Goal: Transaction & Acquisition: Purchase product/service

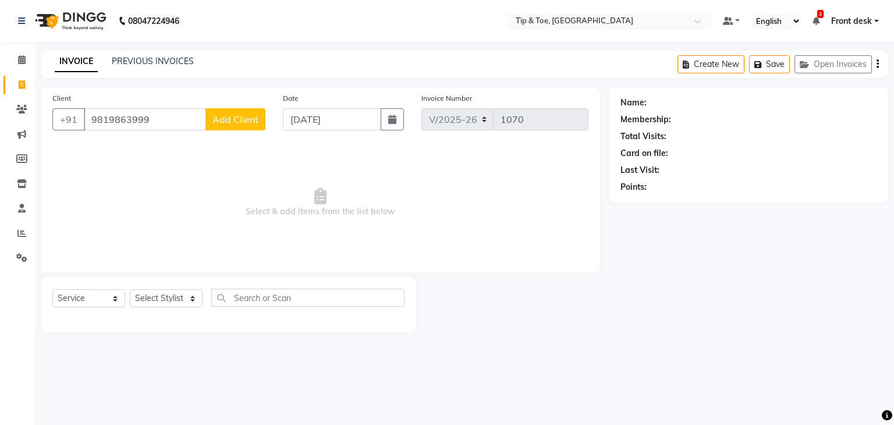
select select "5942"
select select "service"
click at [92, 109] on input "9819863999" at bounding box center [145, 119] width 122 height 22
type input "9004206211"
click at [233, 121] on span "Add Client" at bounding box center [235, 119] width 46 height 12
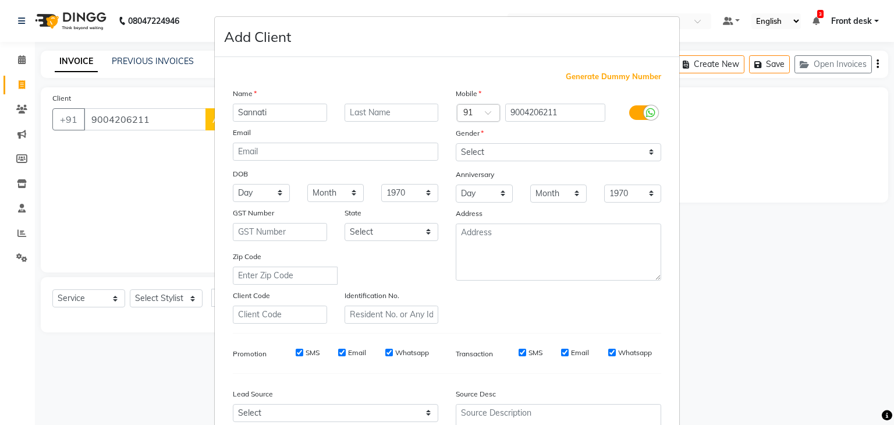
type input "Sannati"
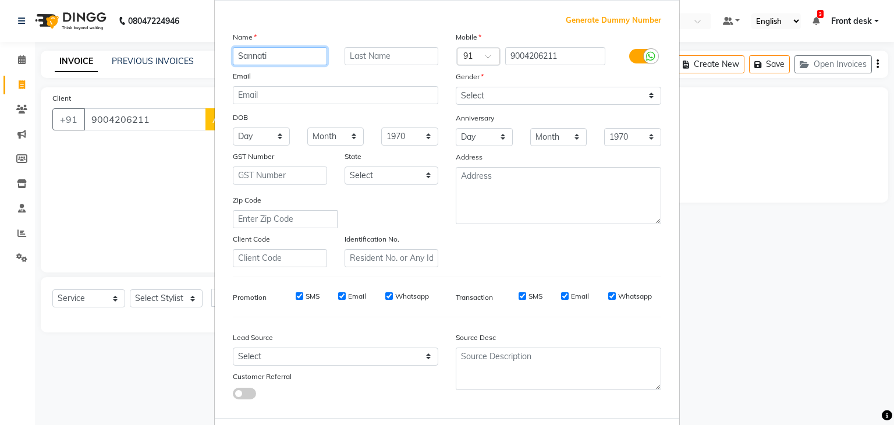
scroll to position [118, 0]
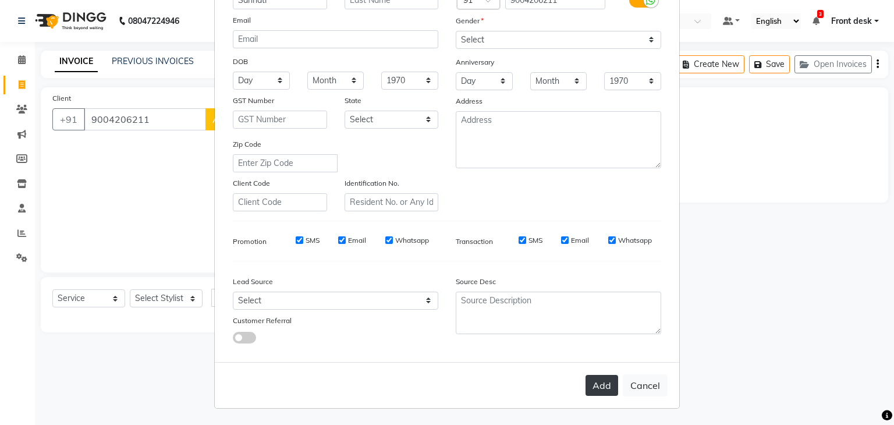
click at [605, 378] on button "Add" at bounding box center [601, 385] width 33 height 21
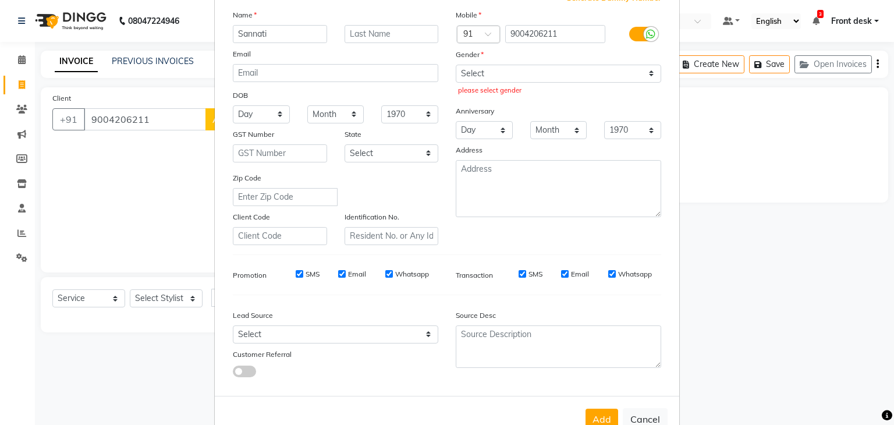
scroll to position [2, 0]
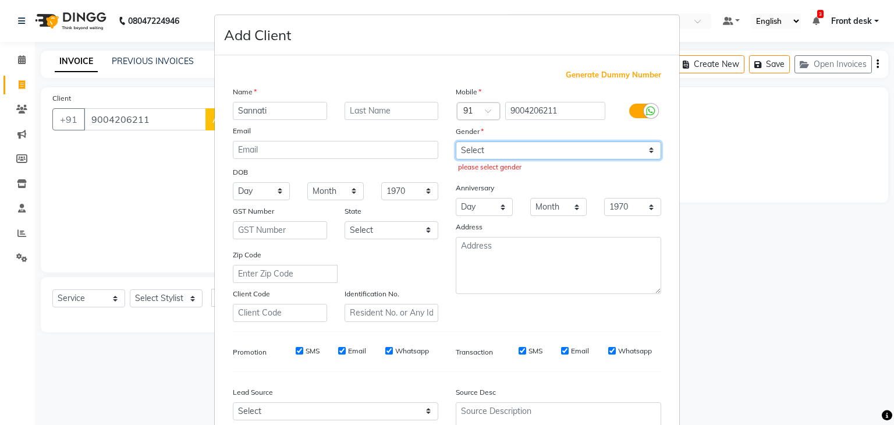
click at [495, 144] on select "Select [DEMOGRAPHIC_DATA] [DEMOGRAPHIC_DATA] Other Prefer Not To Say" at bounding box center [558, 150] width 205 height 18
select select "[DEMOGRAPHIC_DATA]"
click at [456, 141] on select "Select [DEMOGRAPHIC_DATA] [DEMOGRAPHIC_DATA] Other Prefer Not To Say" at bounding box center [558, 150] width 205 height 18
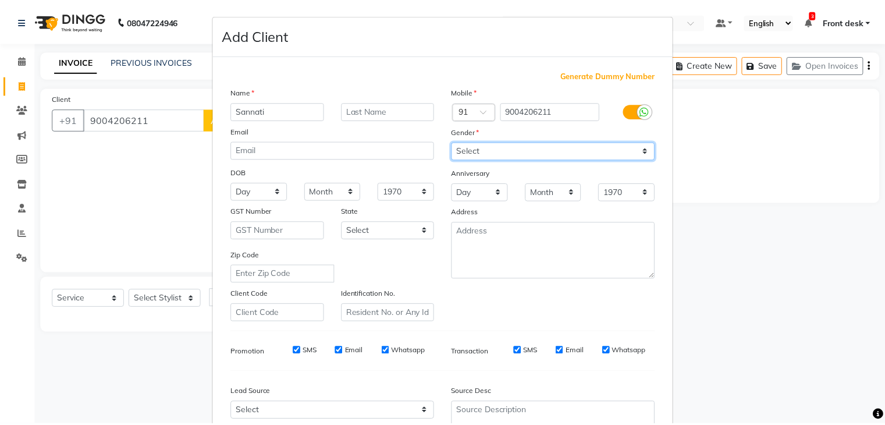
scroll to position [118, 0]
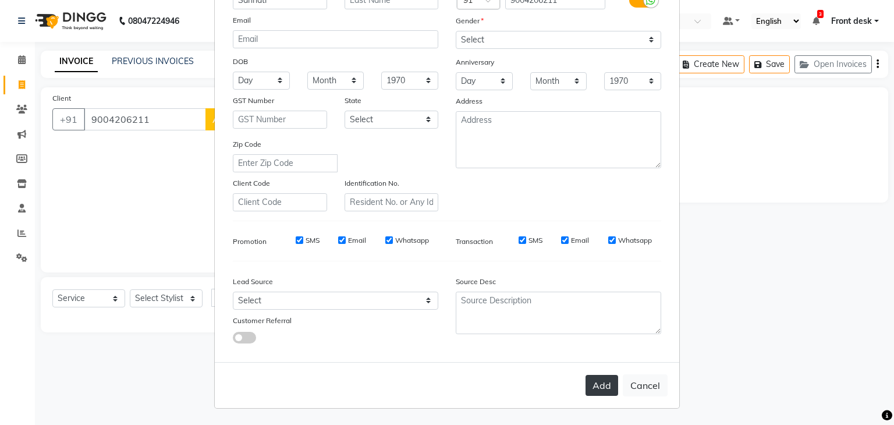
click at [603, 387] on button "Add" at bounding box center [601, 385] width 33 height 21
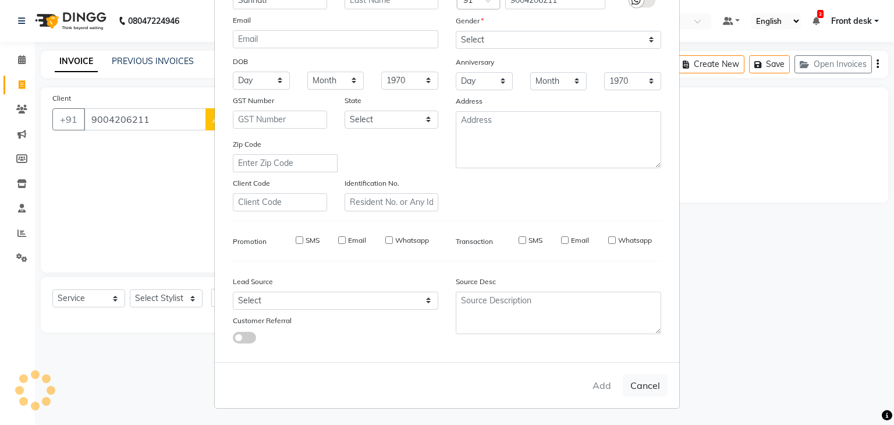
select select
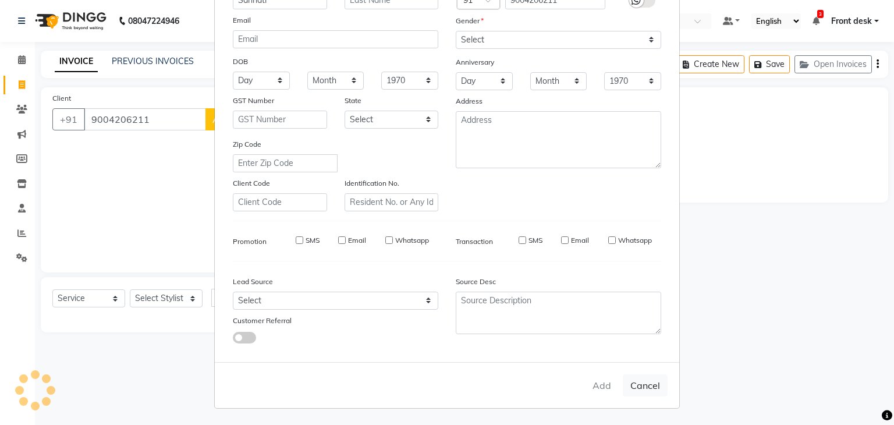
select select
checkbox input "false"
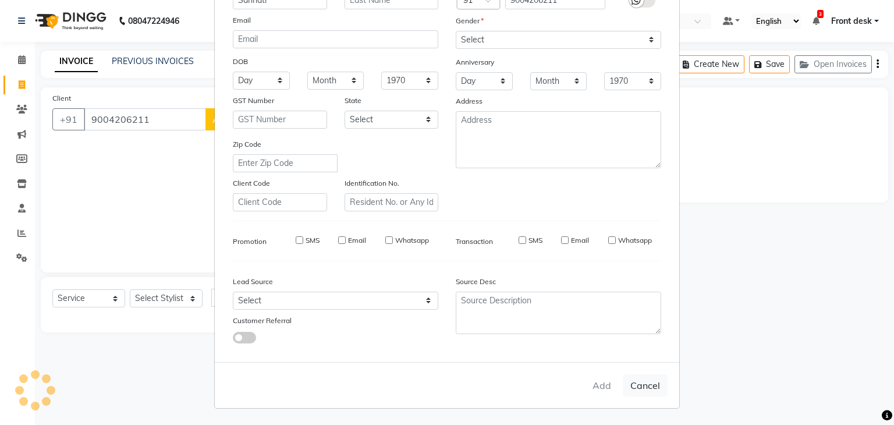
checkbox input "false"
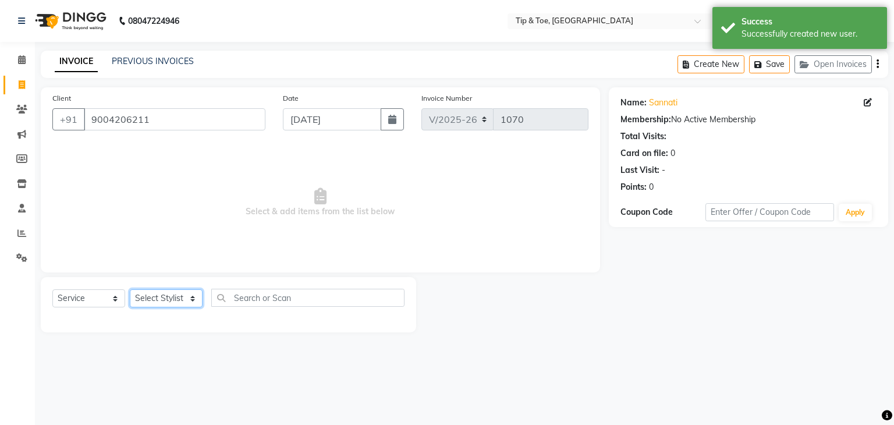
click at [173, 298] on select "Select Stylist Front desk [PERSON_NAME] [PERSON_NAME] shweta [PERSON_NAME] [PER…" at bounding box center [166, 298] width 73 height 18
select select "48234"
click at [130, 290] on select "Select Stylist Front desk [PERSON_NAME] [PERSON_NAME] shweta [PERSON_NAME] [PER…" at bounding box center [166, 298] width 73 height 18
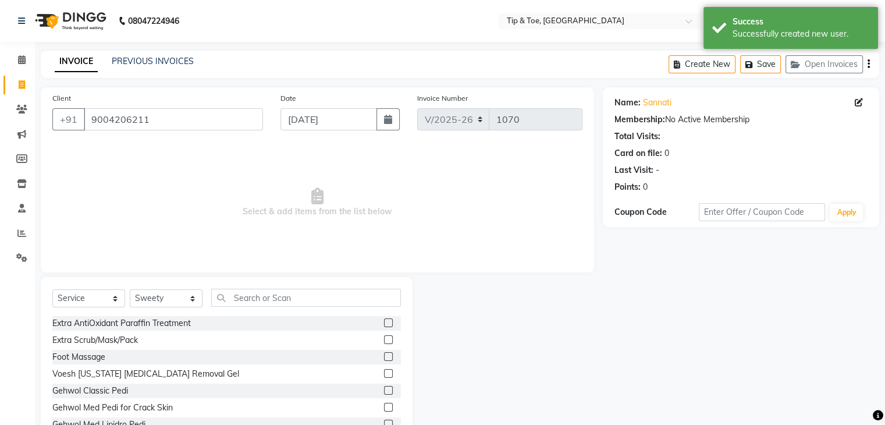
click at [248, 285] on div "Select Service Product Membership Package Voucher Prepaid Gift Card Select Styl…" at bounding box center [227, 363] width 372 height 172
click at [250, 298] on input "text" at bounding box center [306, 298] width 190 height 18
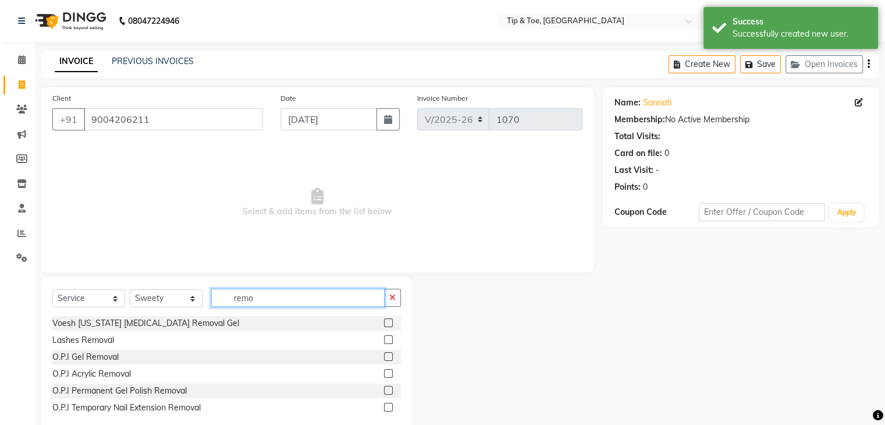
type input "remo"
click at [386, 375] on label at bounding box center [388, 373] width 9 height 9
click at [386, 375] on input "checkbox" at bounding box center [388, 374] width 8 height 8
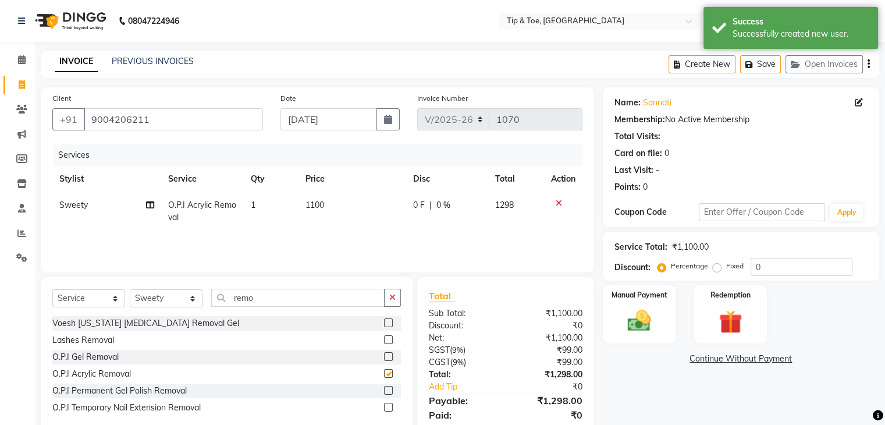
checkbox input "false"
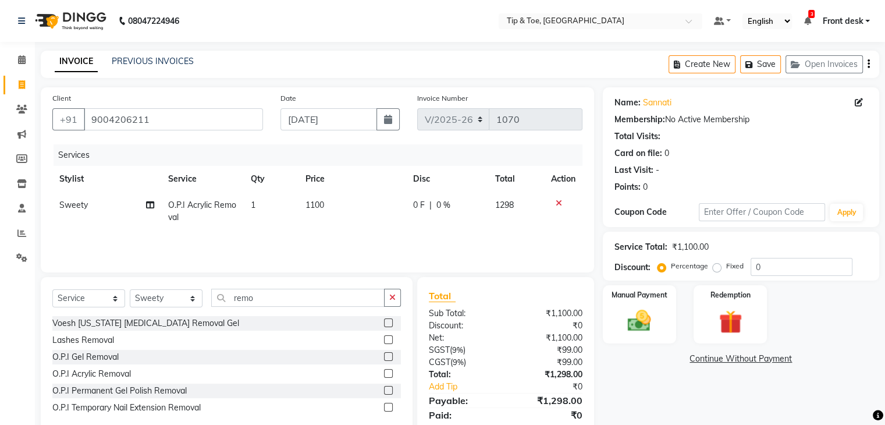
click at [307, 205] on span "1100" at bounding box center [314, 205] width 19 height 10
select select "48234"
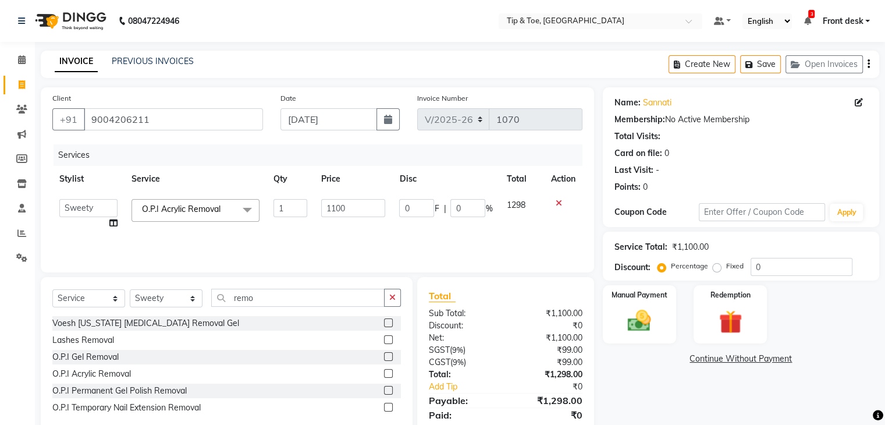
click at [307, 205] on td "1" at bounding box center [290, 214] width 48 height 44
click at [356, 208] on input "1100" at bounding box center [353, 208] width 64 height 18
click at [350, 208] on input "1100" at bounding box center [353, 208] width 64 height 18
click at [349, 210] on input "1100" at bounding box center [353, 208] width 64 height 18
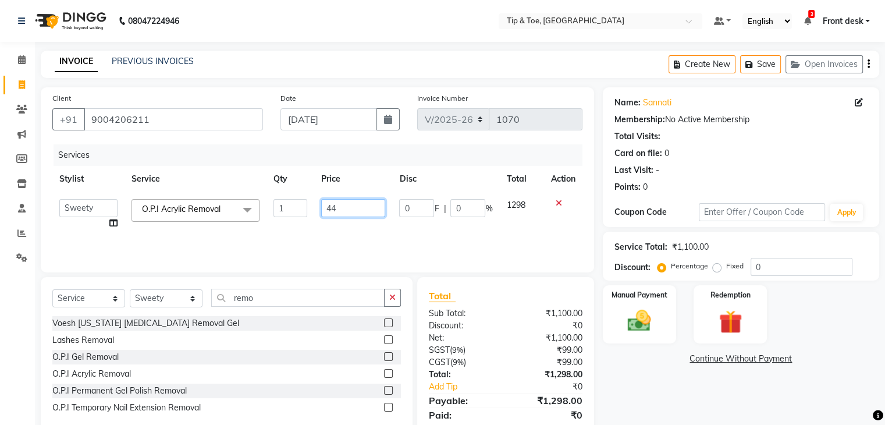
type input "440"
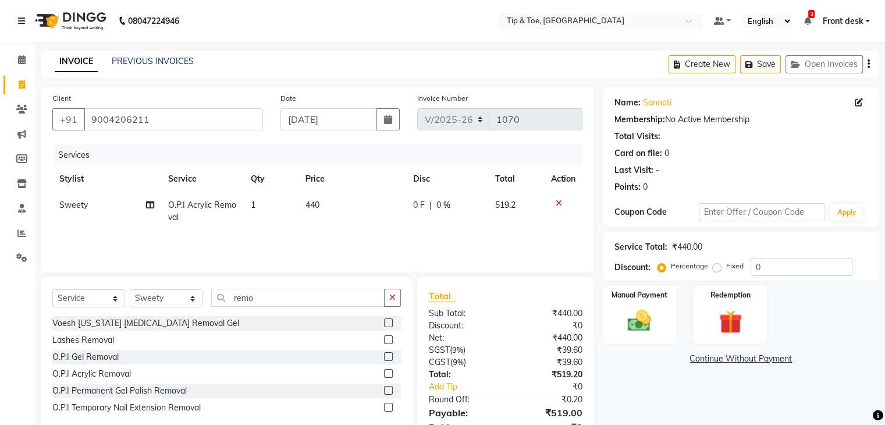
click at [486, 240] on div "Services Stylist Service Qty Price Disc Total Action Sweety O.P.I Acrylic Remov…" at bounding box center [317, 202] width 530 height 116
click at [646, 326] on img at bounding box center [639, 321] width 39 height 28
click at [753, 361] on span "CASH" at bounding box center [757, 359] width 25 height 13
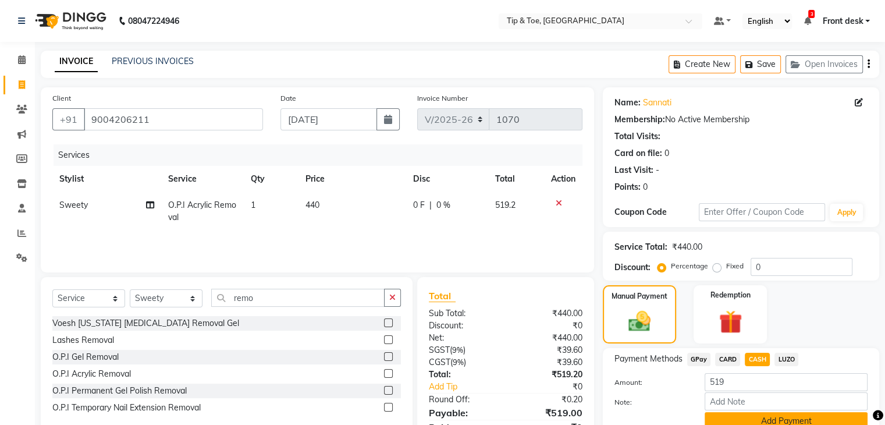
click at [758, 422] on button "Add Payment" at bounding box center [786, 421] width 163 height 18
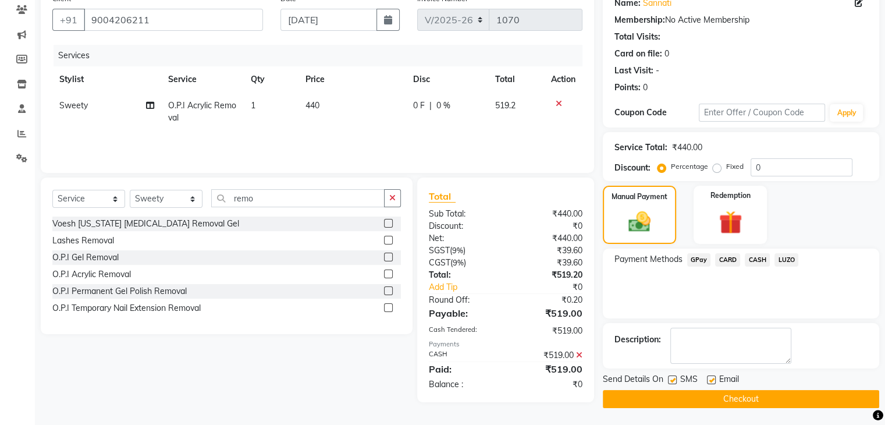
click at [708, 397] on button "Checkout" at bounding box center [741, 399] width 276 height 18
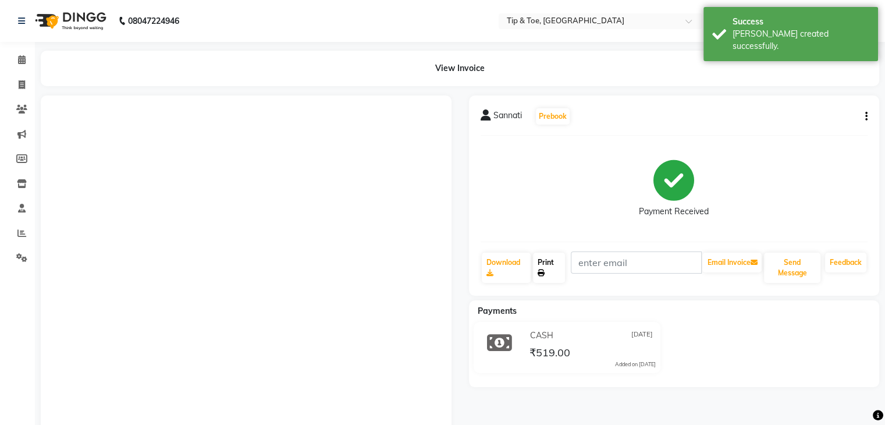
click at [552, 269] on link "Print" at bounding box center [549, 268] width 32 height 30
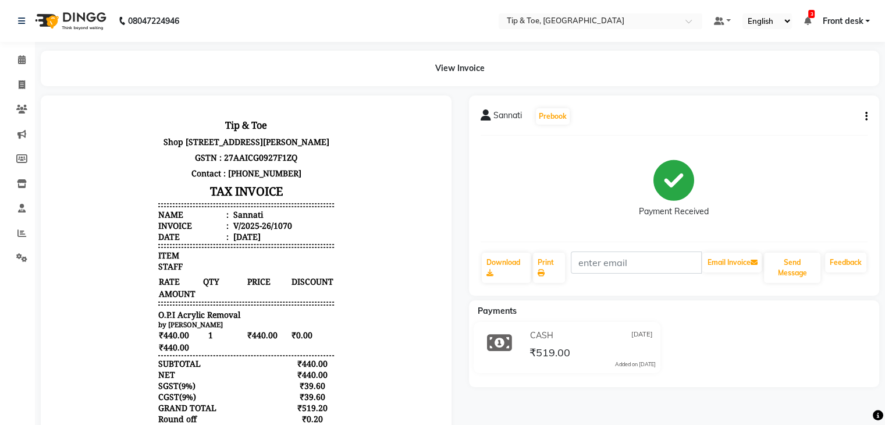
click at [209, 320] on span "O.P.I Acrylic Removal" at bounding box center [199, 314] width 82 height 11
copy div "O.P.I Acrylic Removal"
click at [16, 86] on span at bounding box center [22, 85] width 20 height 13
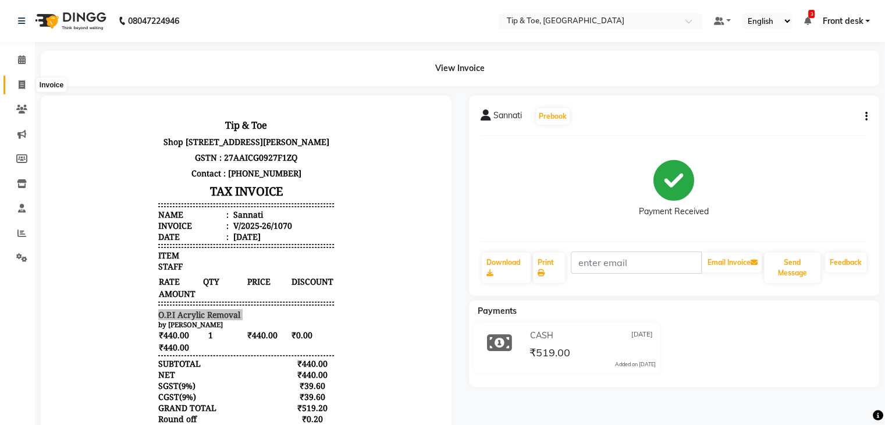
select select "5942"
select select "service"
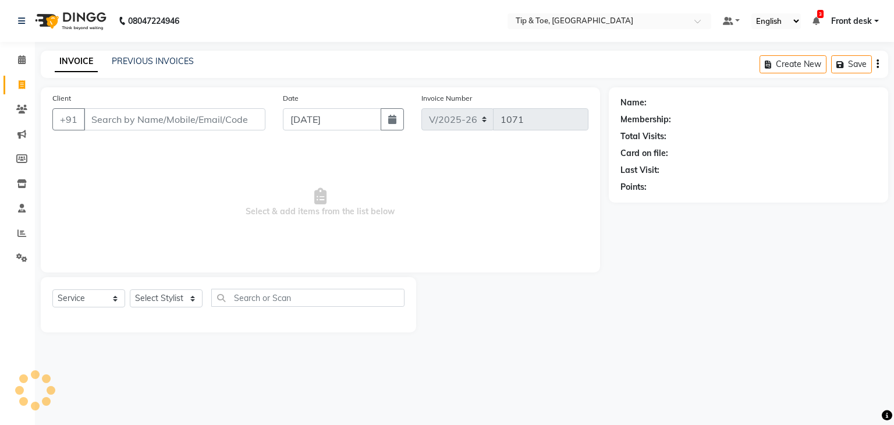
click at [126, 114] on input "Client" at bounding box center [175, 119] width 182 height 22
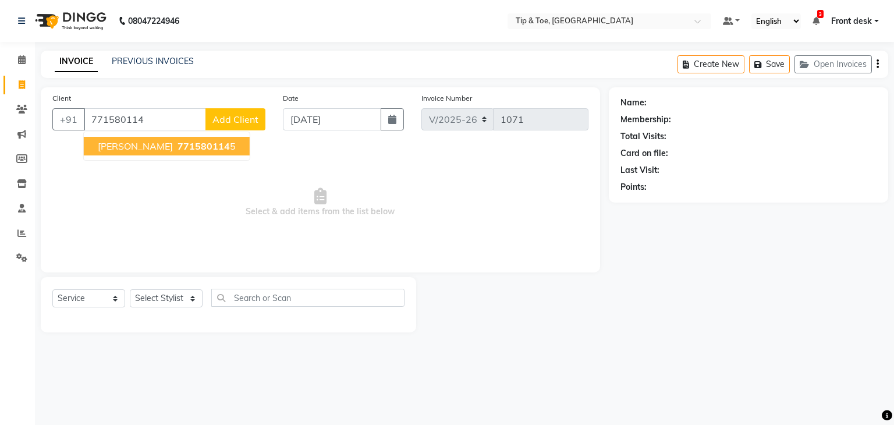
click at [177, 147] on span "771580114" at bounding box center [203, 146] width 52 height 12
type input "7715801145"
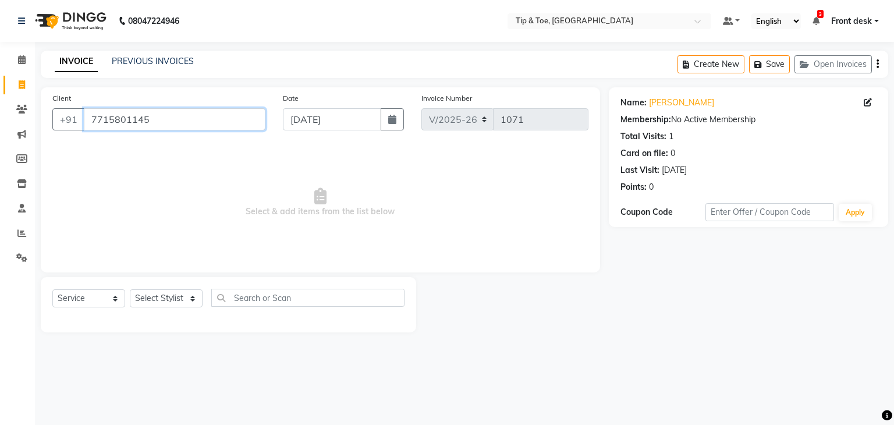
click at [116, 123] on input "7715801145" at bounding box center [175, 119] width 182 height 22
click at [21, 103] on span at bounding box center [22, 109] width 20 height 13
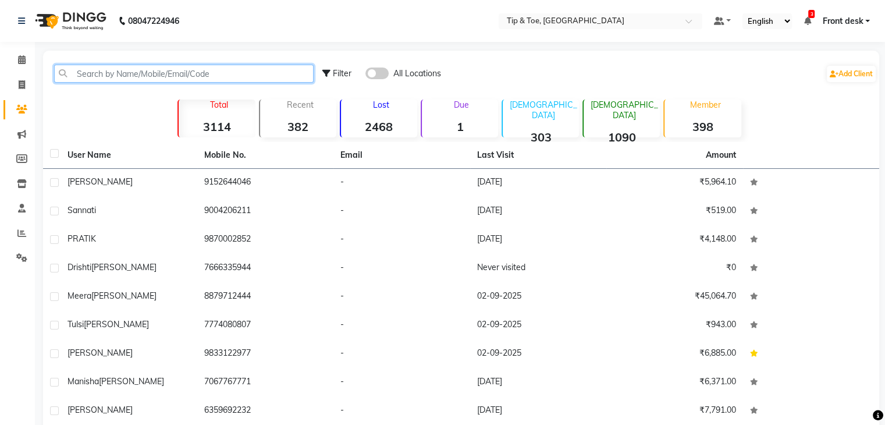
click at [150, 75] on input "text" at bounding box center [184, 74] width 260 height 18
paste input "7715801145"
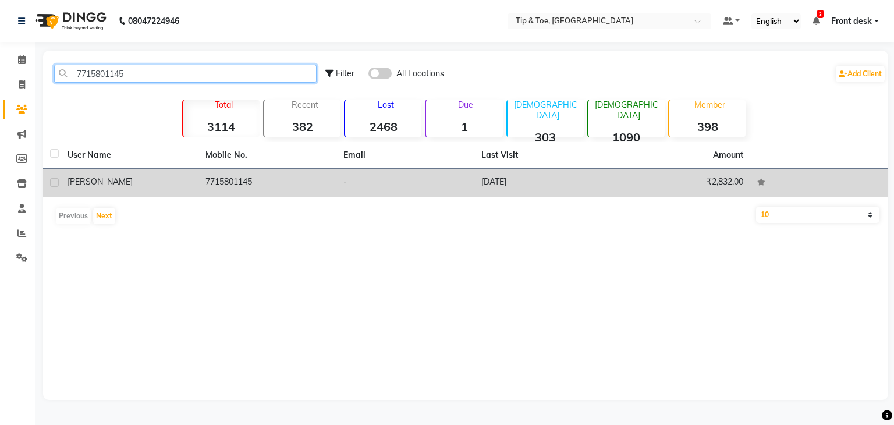
type input "7715801145"
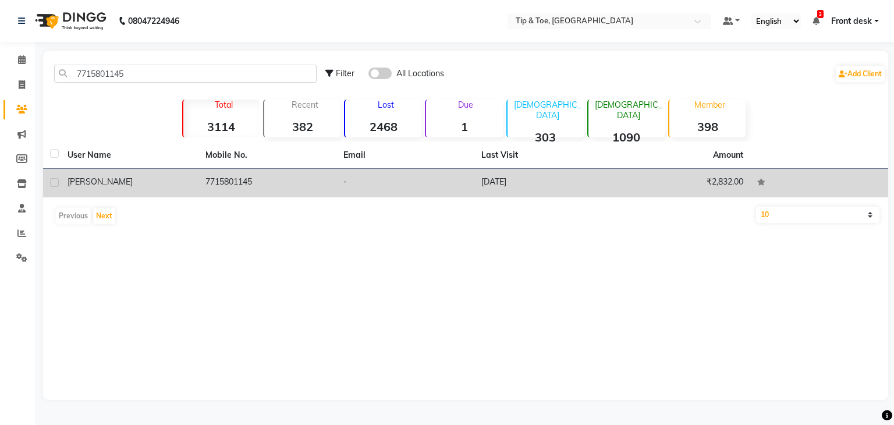
click at [200, 177] on td "7715801145" at bounding box center [267, 183] width 138 height 29
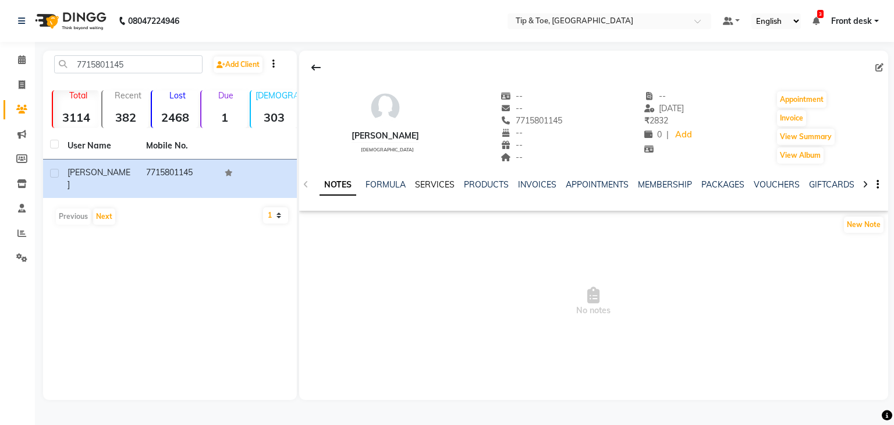
click at [431, 184] on link "SERVICES" at bounding box center [435, 184] width 40 height 10
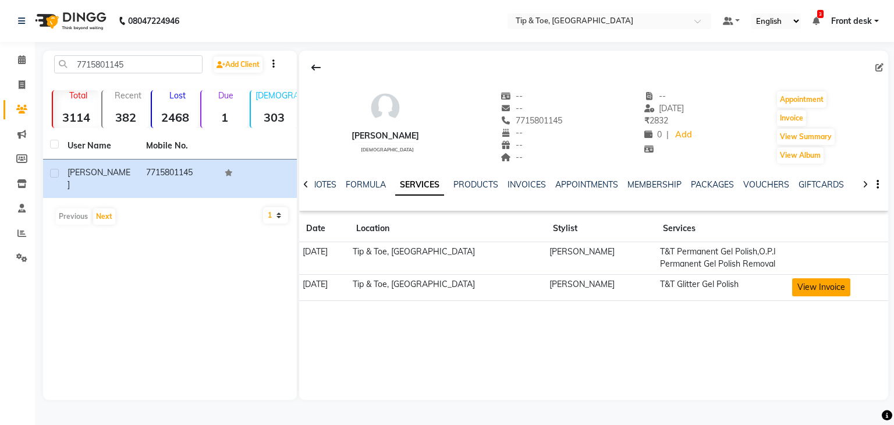
click at [808, 285] on button "View Invoice" at bounding box center [821, 287] width 58 height 18
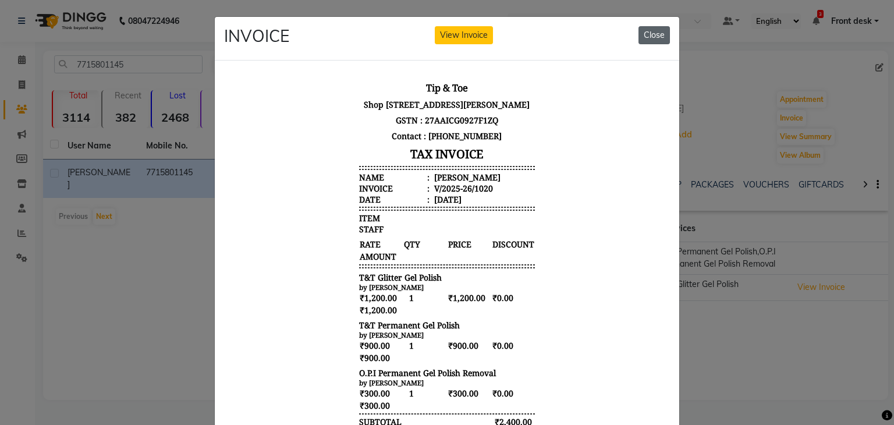
click at [651, 35] on button "Close" at bounding box center [653, 35] width 31 height 18
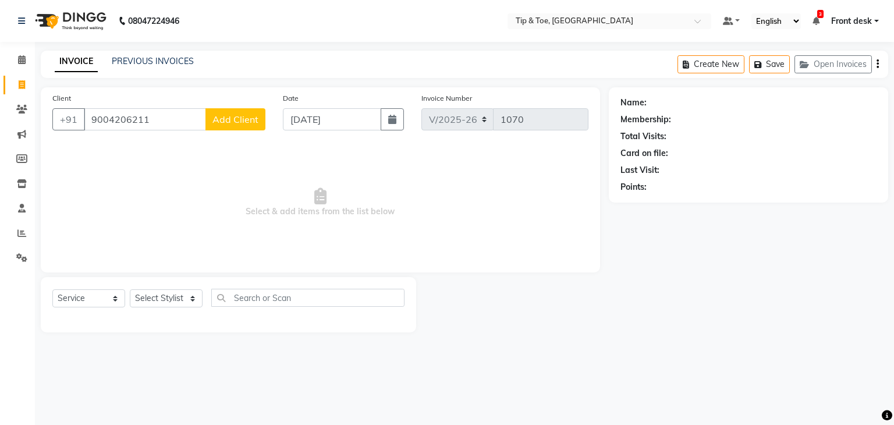
select select "5942"
select select "service"
